Goal: Check status

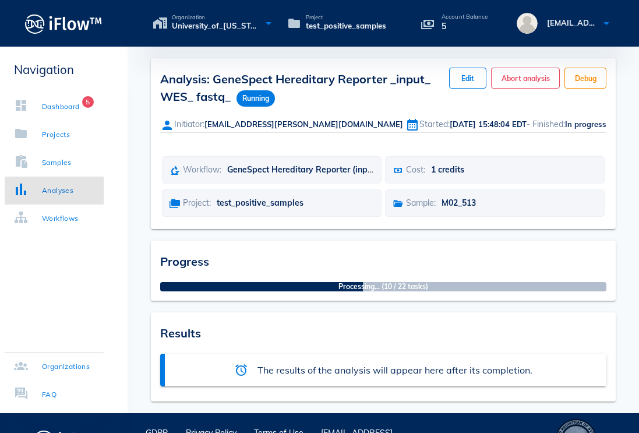
click at [331, 157] on div "Workflow: GeneSpect Hereditary Reporter (input: WES, fastq) Cost: 1 credits" at bounding box center [383, 169] width 447 height 33
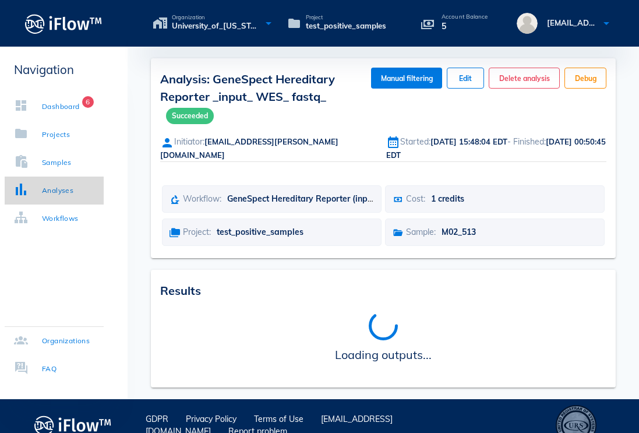
click at [66, 197] on link "Analyses" at bounding box center [54, 191] width 99 height 28
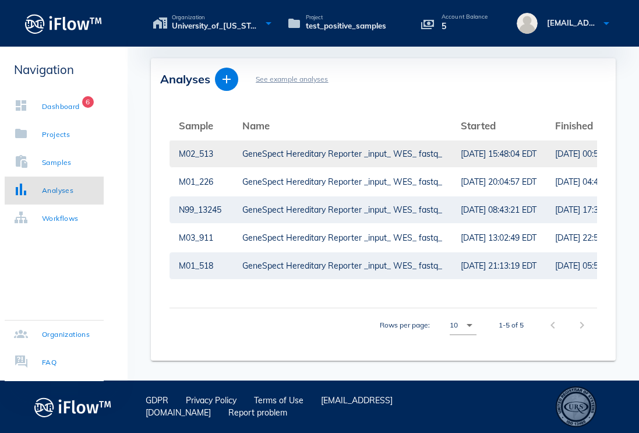
click at [345, 153] on div "GeneSpect Hereditary Reporter _input_ WES_ fastq_" at bounding box center [342, 153] width 200 height 27
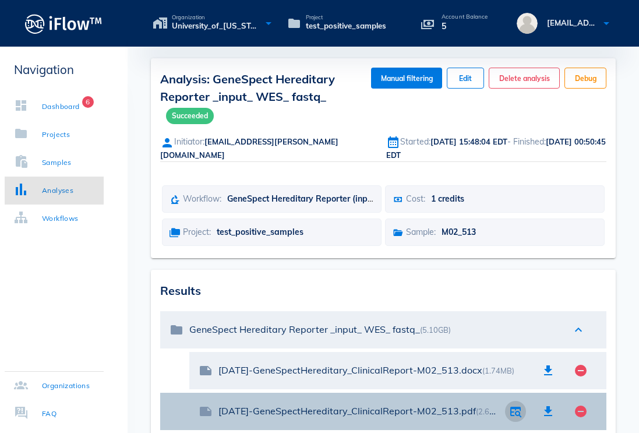
click at [512, 405] on icon "button" at bounding box center [516, 412] width 14 height 14
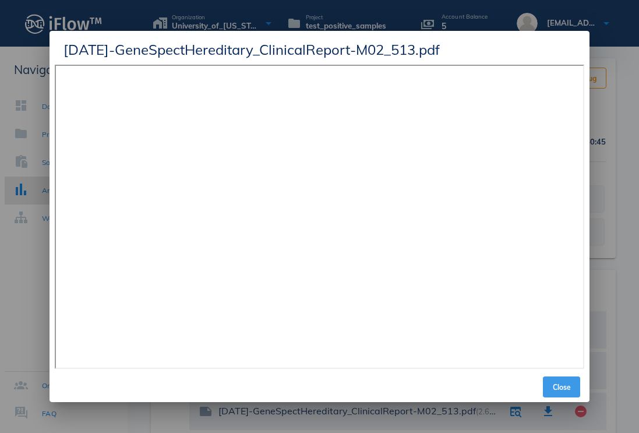
click at [570, 384] on span "Close" at bounding box center [562, 387] width 28 height 9
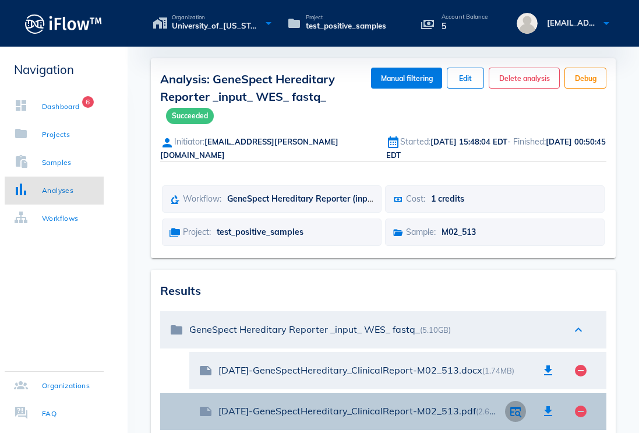
click at [515, 405] on icon "button" at bounding box center [516, 412] width 14 height 14
